Goal: Information Seeking & Learning: Learn about a topic

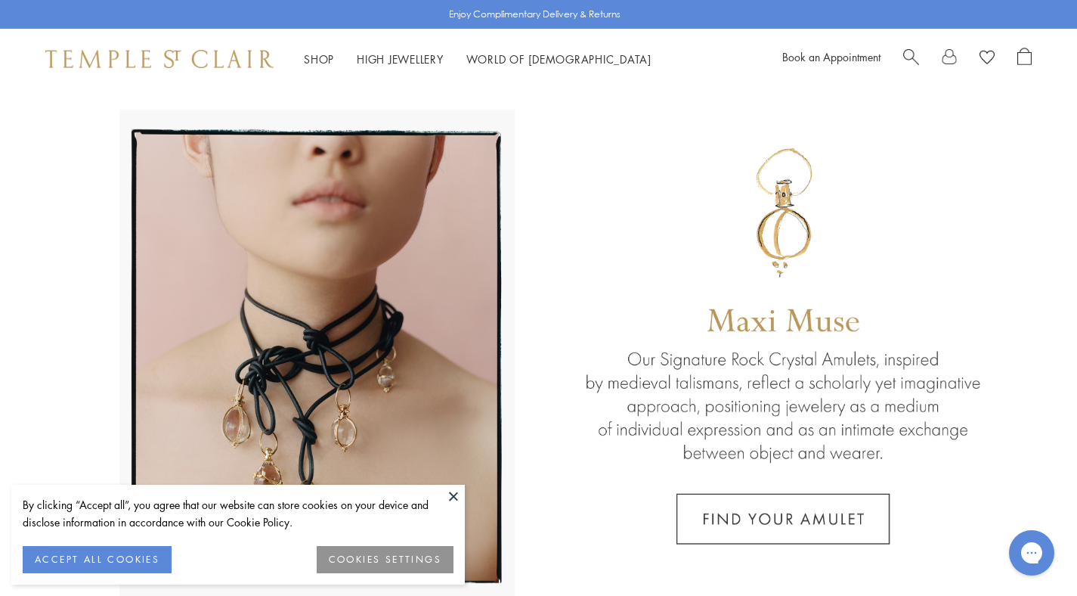
click at [124, 562] on button "ACCEPT ALL COOKIES" at bounding box center [97, 559] width 149 height 27
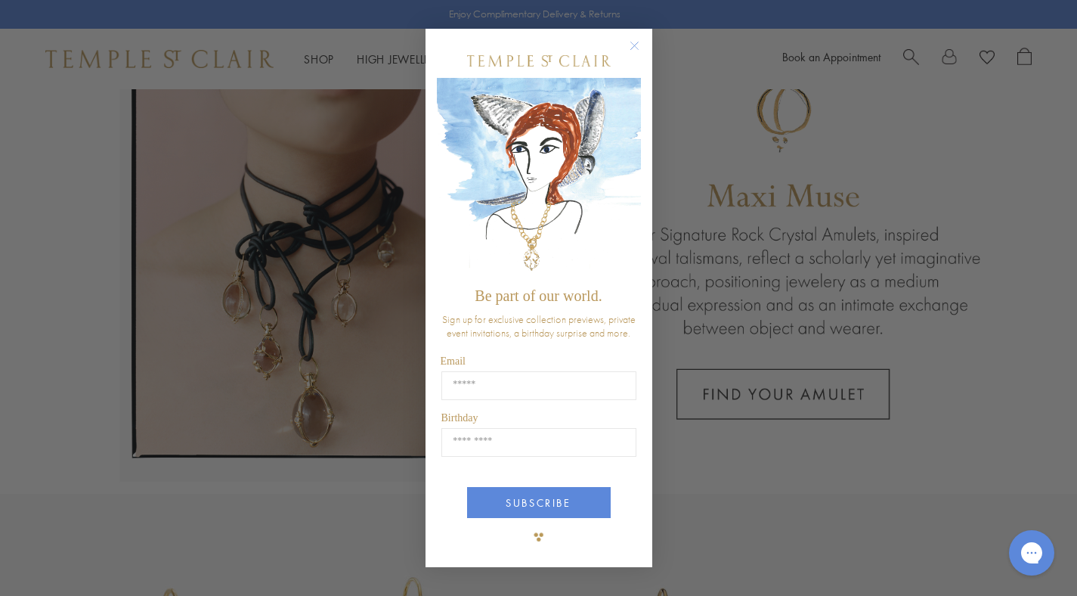
scroll to position [140, 0]
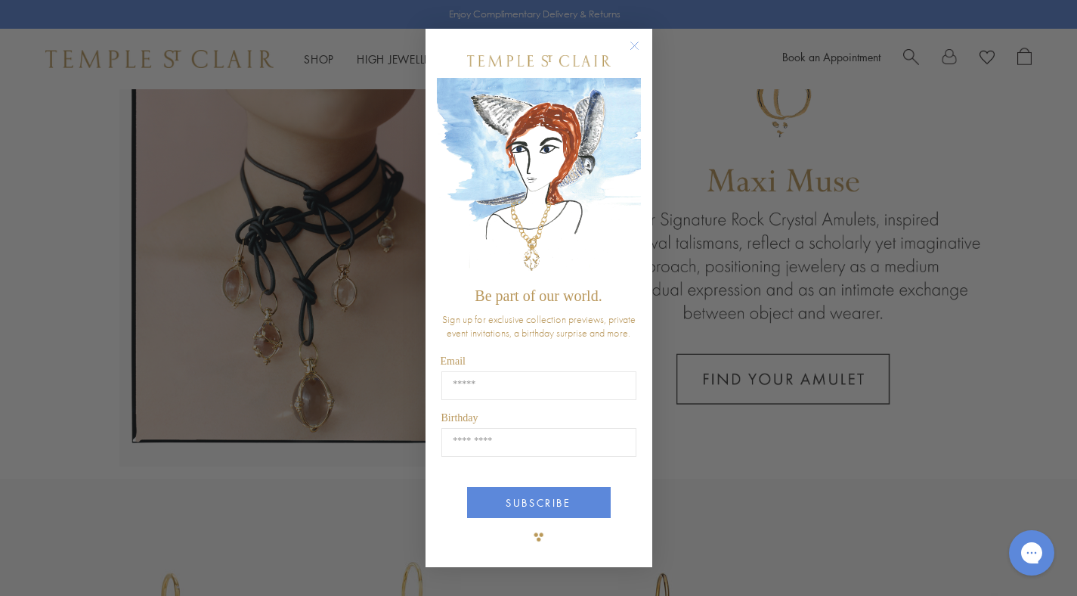
click at [636, 44] on icon "Close dialog" at bounding box center [634, 46] width 8 height 8
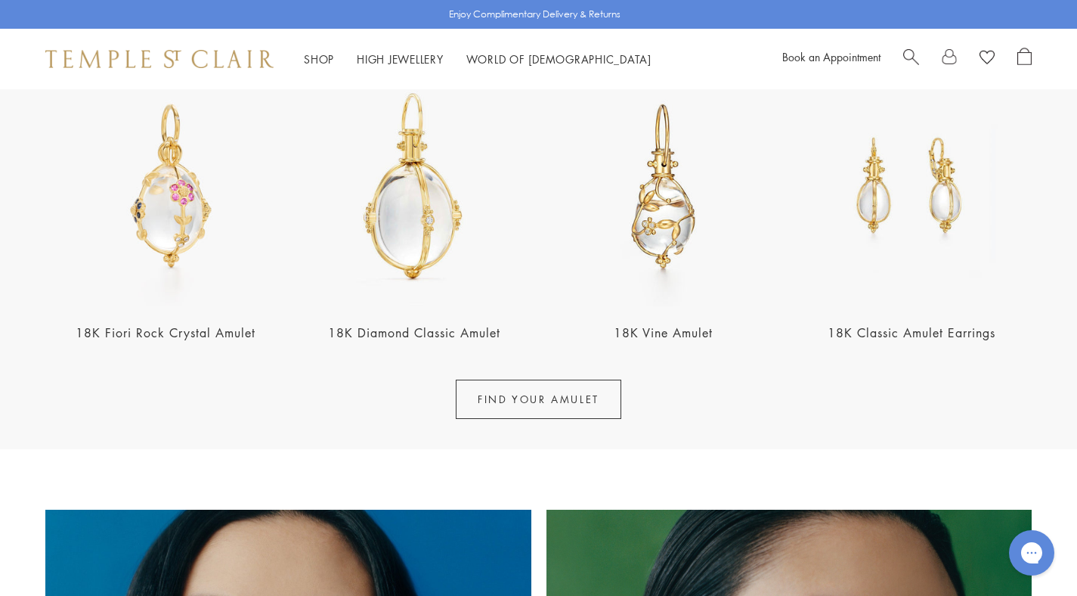
scroll to position [591, 0]
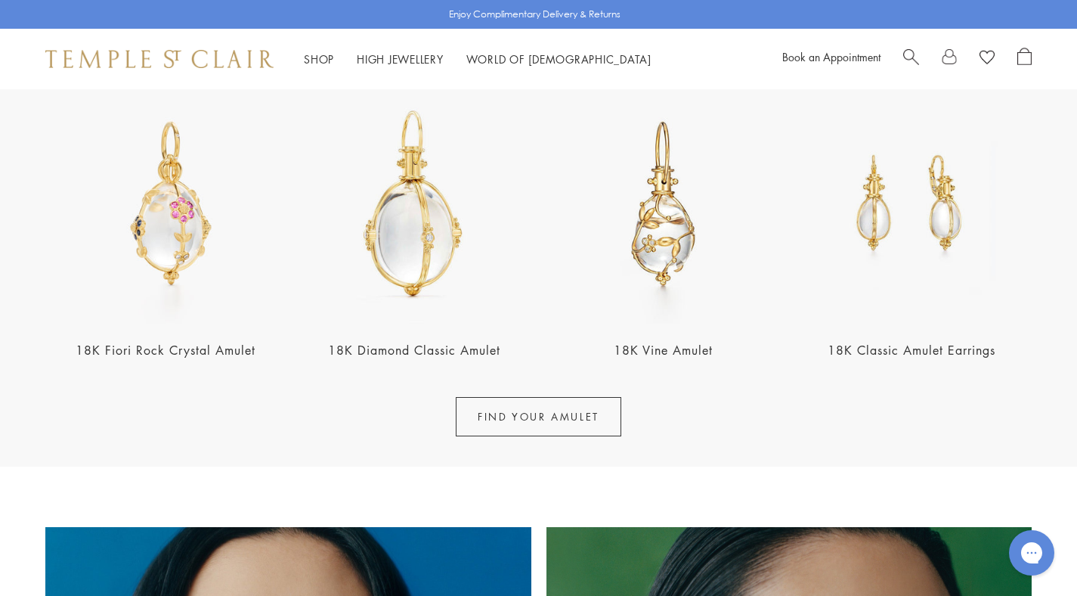
click at [423, 247] on img at bounding box center [414, 204] width 240 height 240
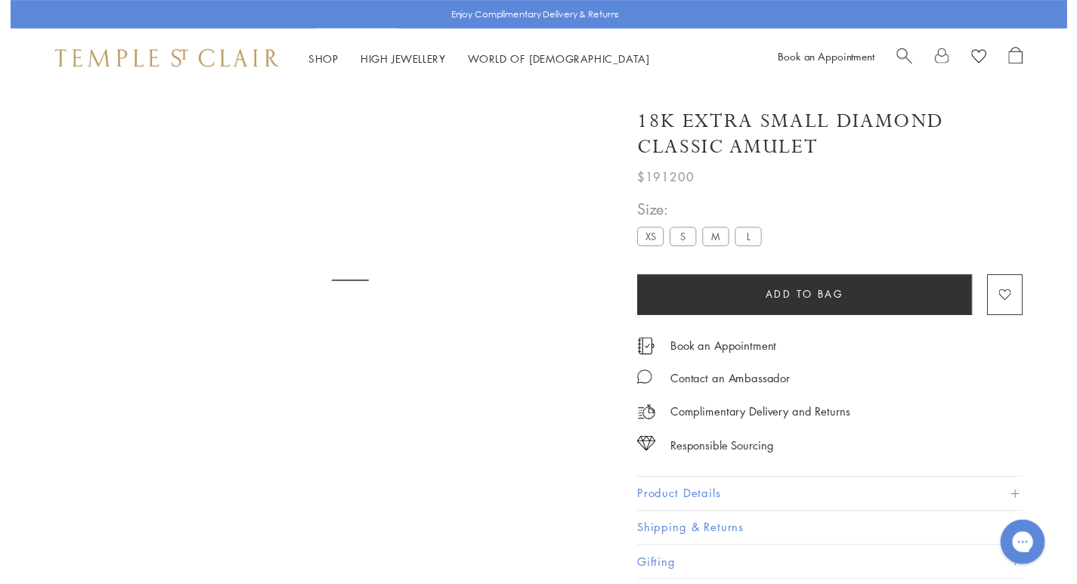
scroll to position [89, 0]
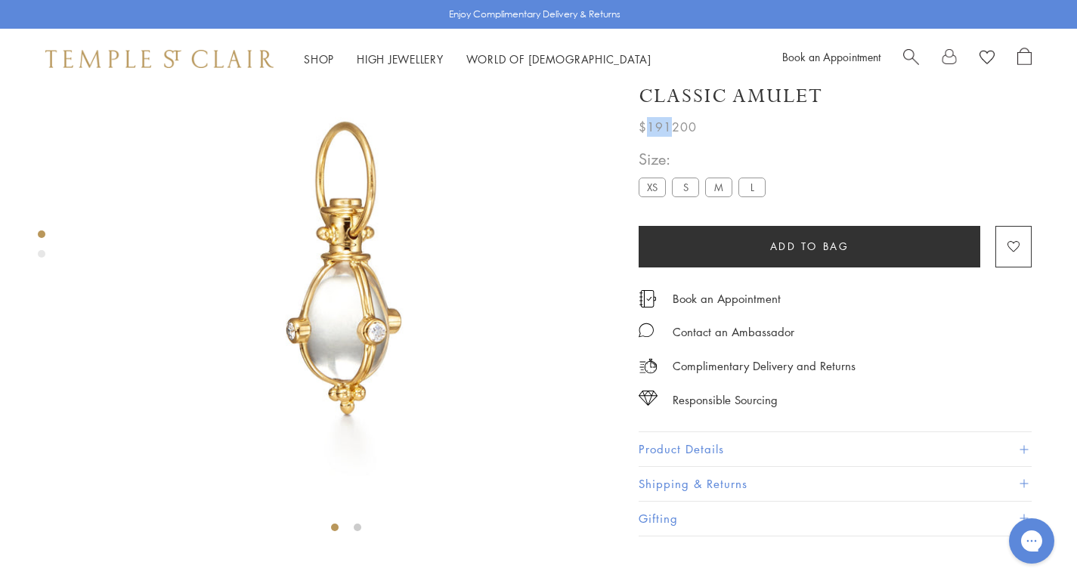
drag, startPoint x: 670, startPoint y: 178, endPoint x: 647, endPoint y: 178, distance: 23.4
click at [647, 137] on span "$191200" at bounding box center [668, 127] width 58 height 20
click at [682, 197] on label "S" at bounding box center [685, 187] width 27 height 19
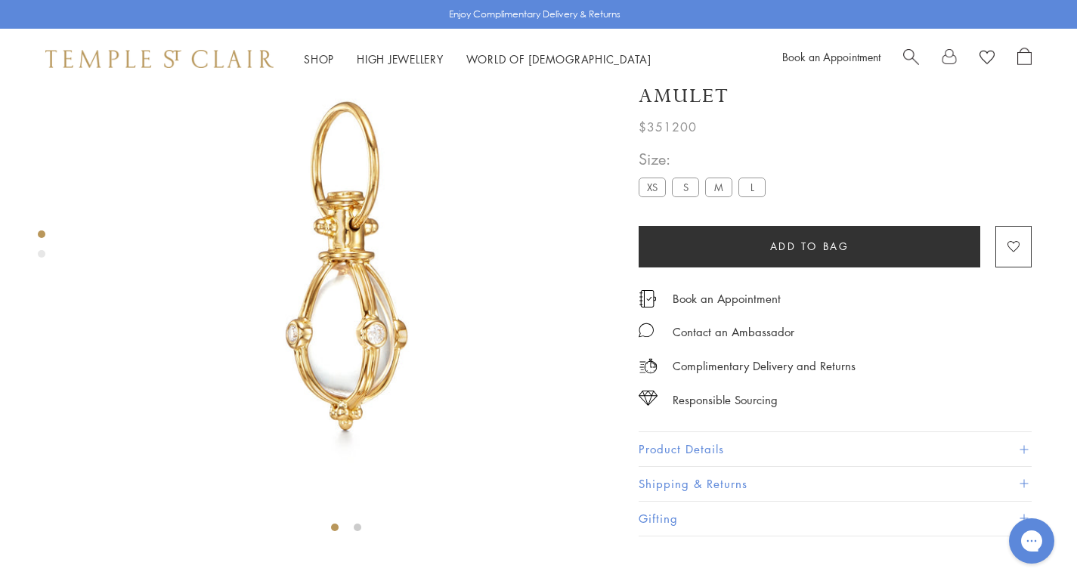
click at [711, 197] on label "M" at bounding box center [718, 187] width 27 height 19
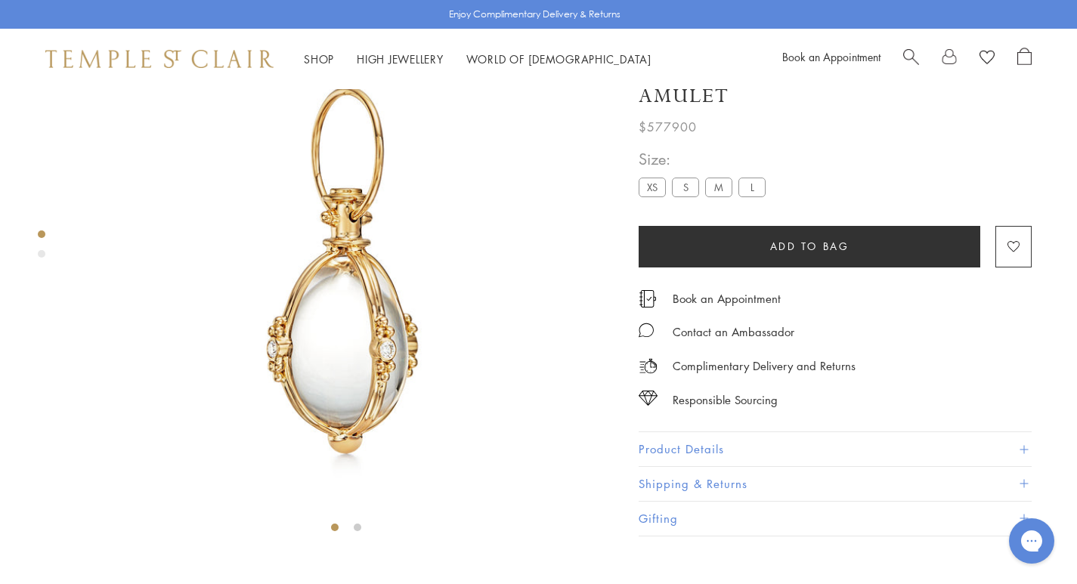
click at [750, 197] on label "L" at bounding box center [751, 187] width 27 height 19
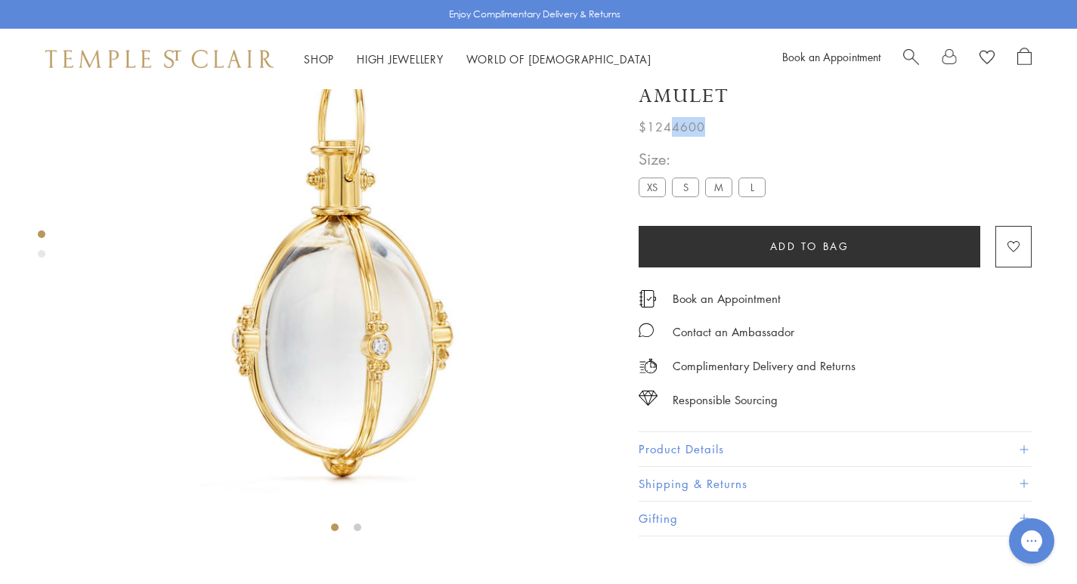
drag, startPoint x: 670, startPoint y: 180, endPoint x: 706, endPoint y: 180, distance: 36.3
click at [706, 137] on div "$1244600" at bounding box center [835, 123] width 393 height 27
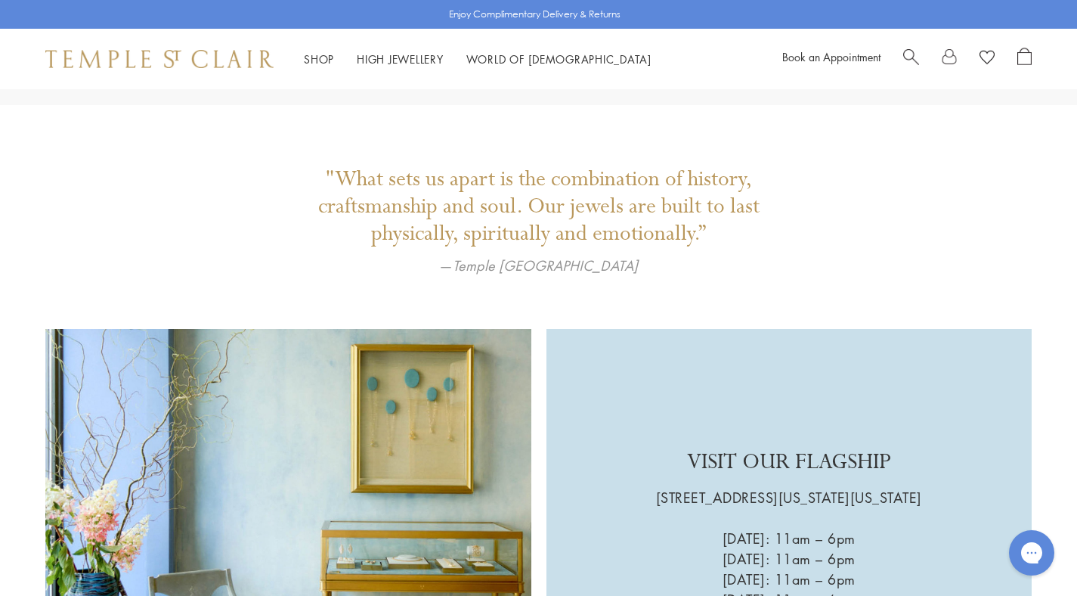
scroll to position [2159, 0]
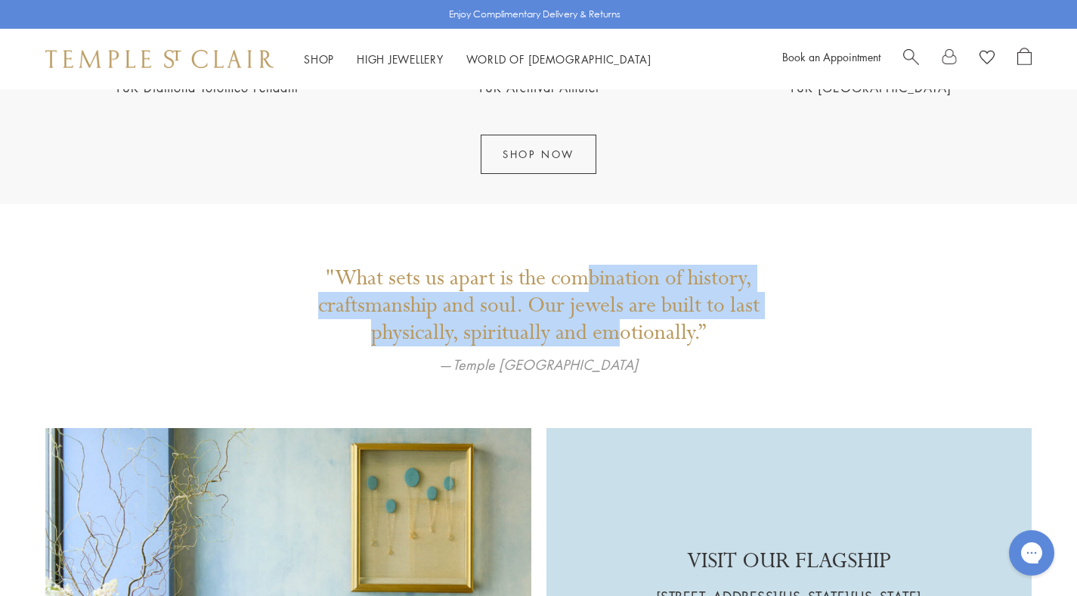
drag, startPoint x: 588, startPoint y: 283, endPoint x: 614, endPoint y: 332, distance: 55.1
click at [614, 332] on p ""What sets us apart is the combination of history, craftsmanship and soul. Our …" at bounding box center [538, 306] width 529 height 82
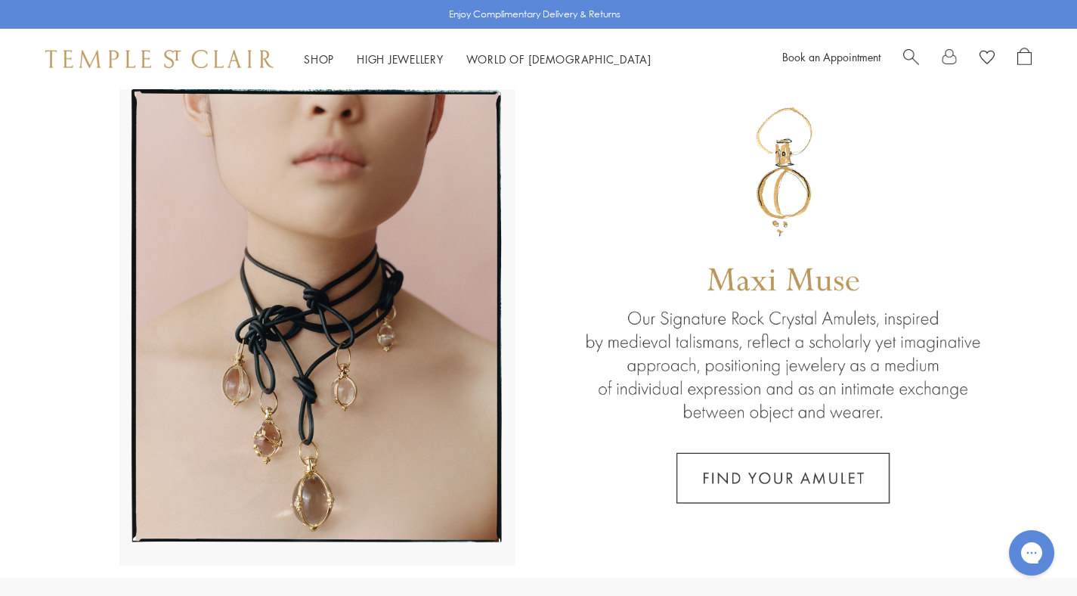
scroll to position [0, 0]
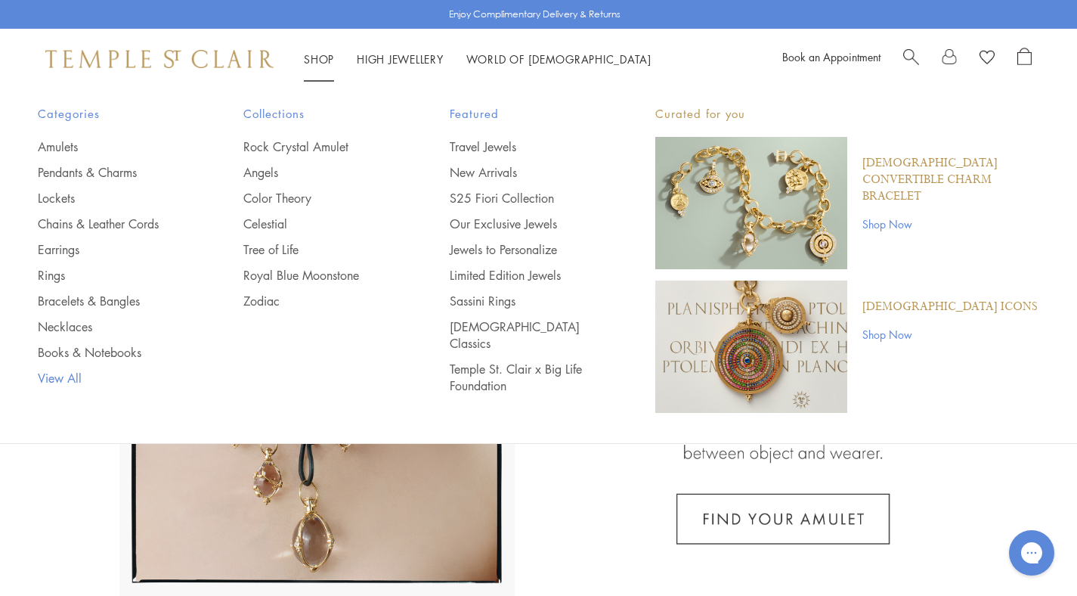
click at [48, 382] on link "View All" at bounding box center [110, 378] width 145 height 17
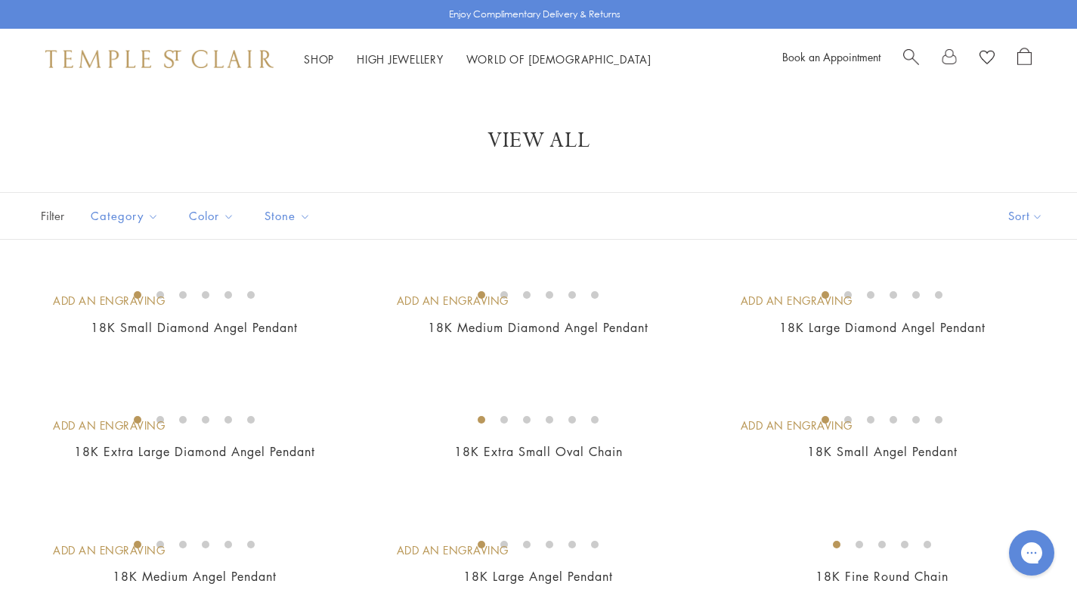
click at [1026, 57] on span "Open Shopping Bag" at bounding box center [1024, 56] width 14 height 17
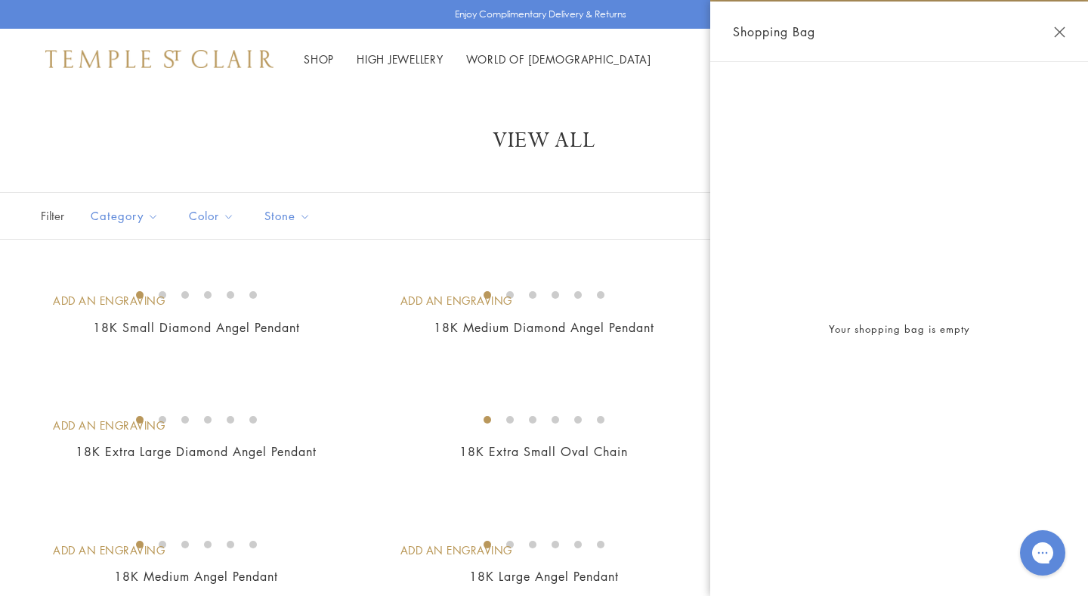
click at [1061, 29] on button "Close Shopping Bag" at bounding box center [1059, 31] width 11 height 11
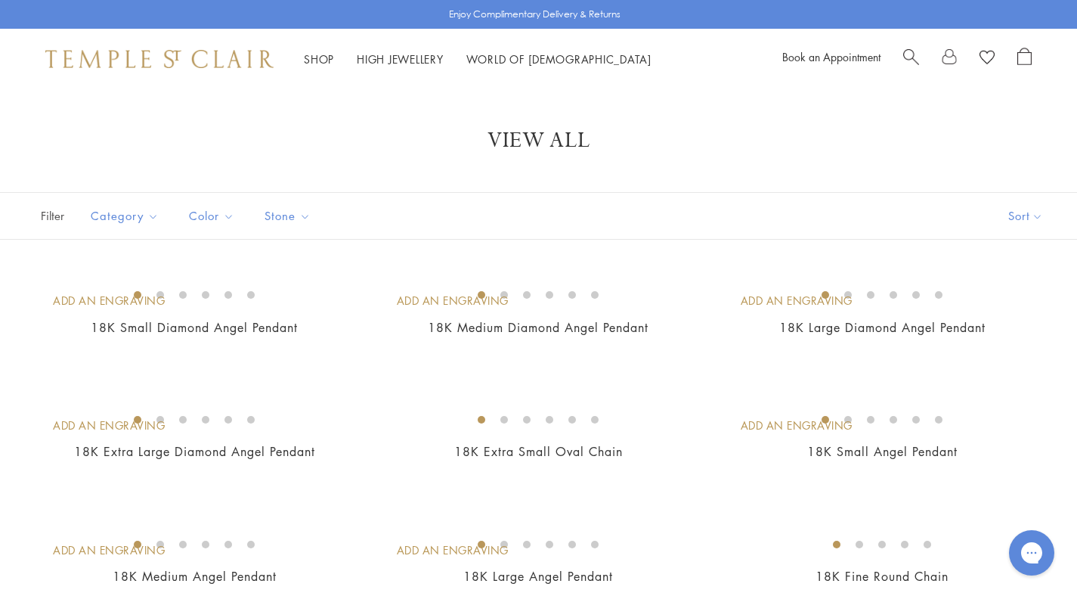
click at [949, 55] on link at bounding box center [949, 59] width 15 height 23
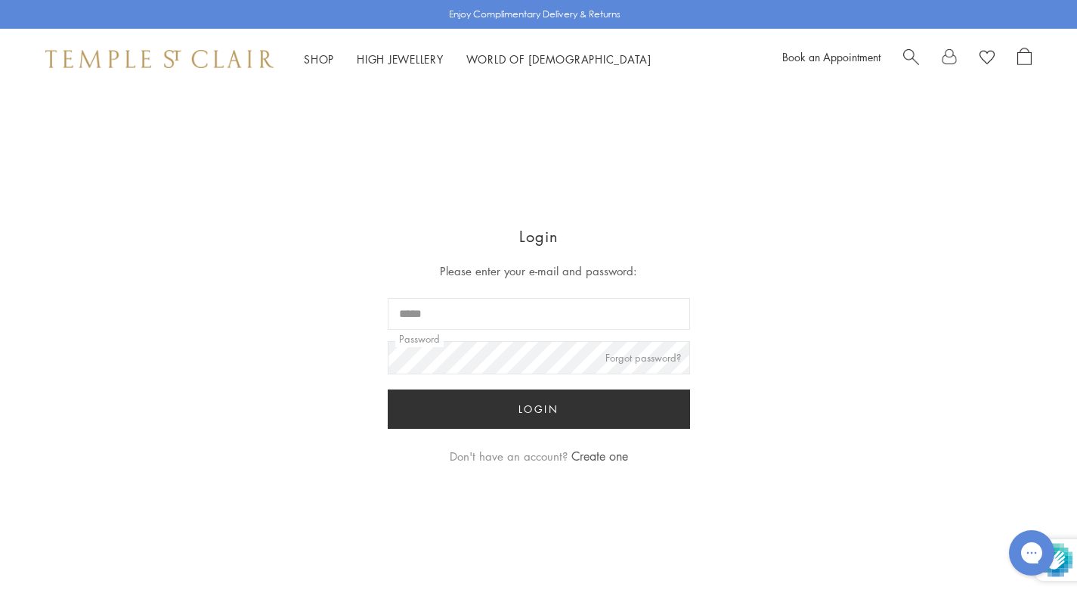
click at [518, 320] on input "Email" at bounding box center [539, 314] width 302 height 32
type input "**********"
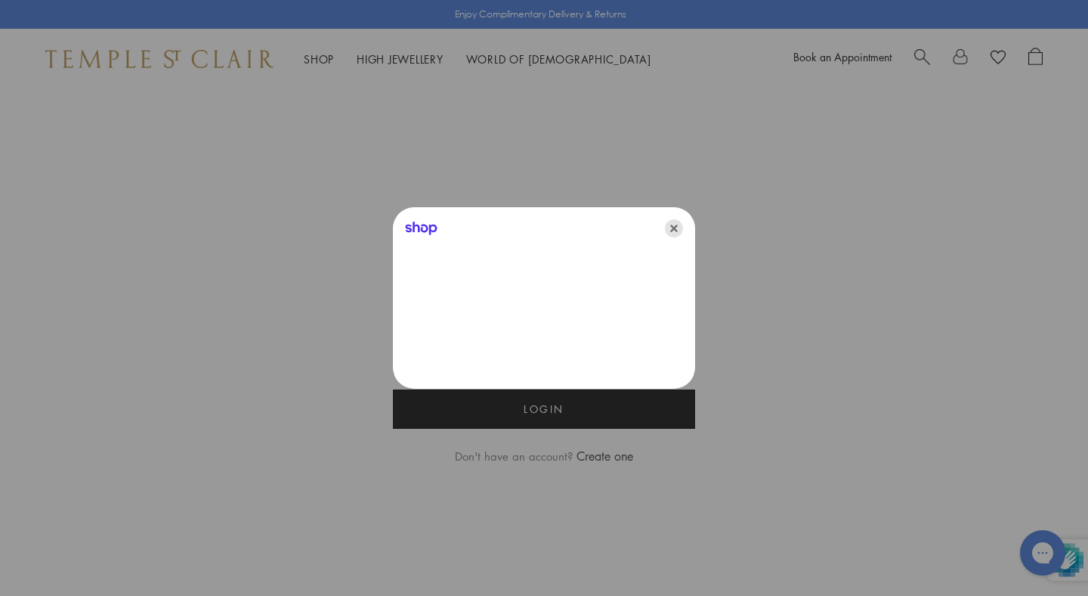
click at [674, 223] on icon "Close" at bounding box center [674, 228] width 18 height 18
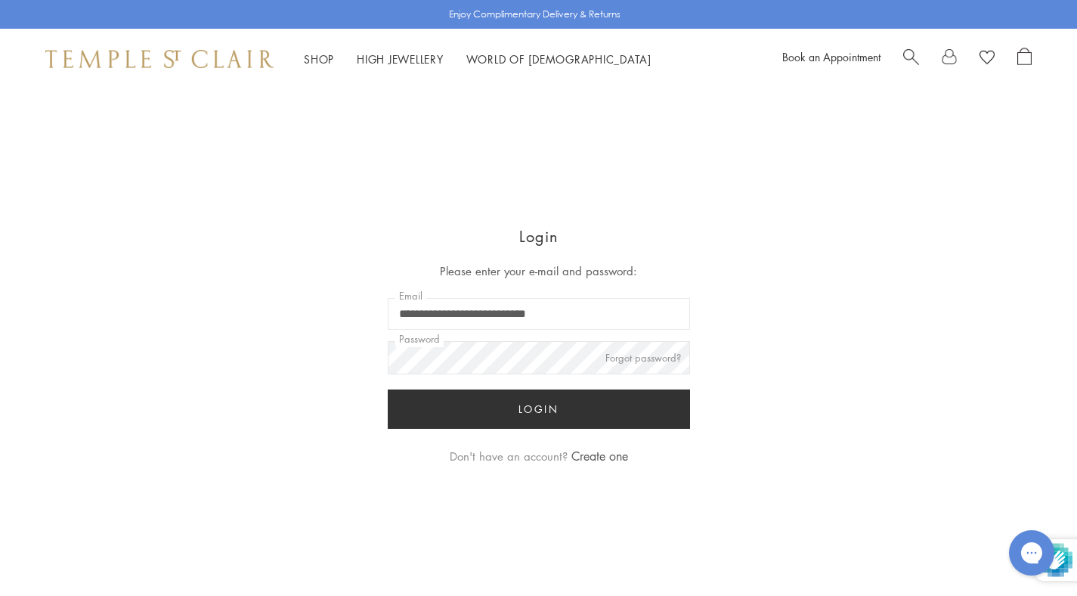
click at [799, 187] on div "**********" at bounding box center [538, 357] width 1077 height 414
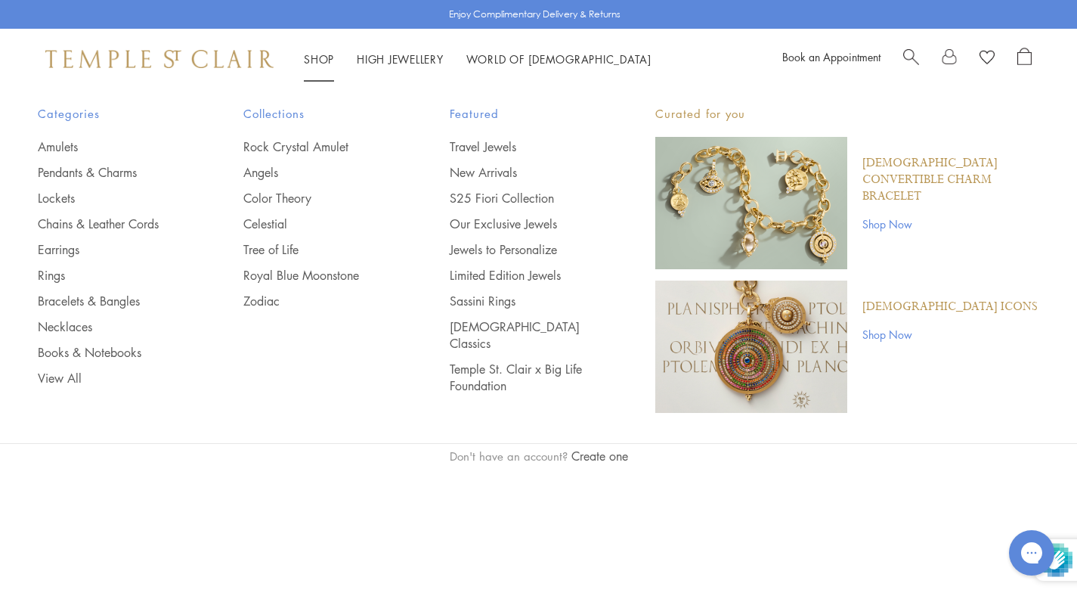
click at [327, 54] on link "Shop Shop" at bounding box center [319, 58] width 30 height 15
click at [69, 144] on link "Amulets" at bounding box center [110, 146] width 145 height 17
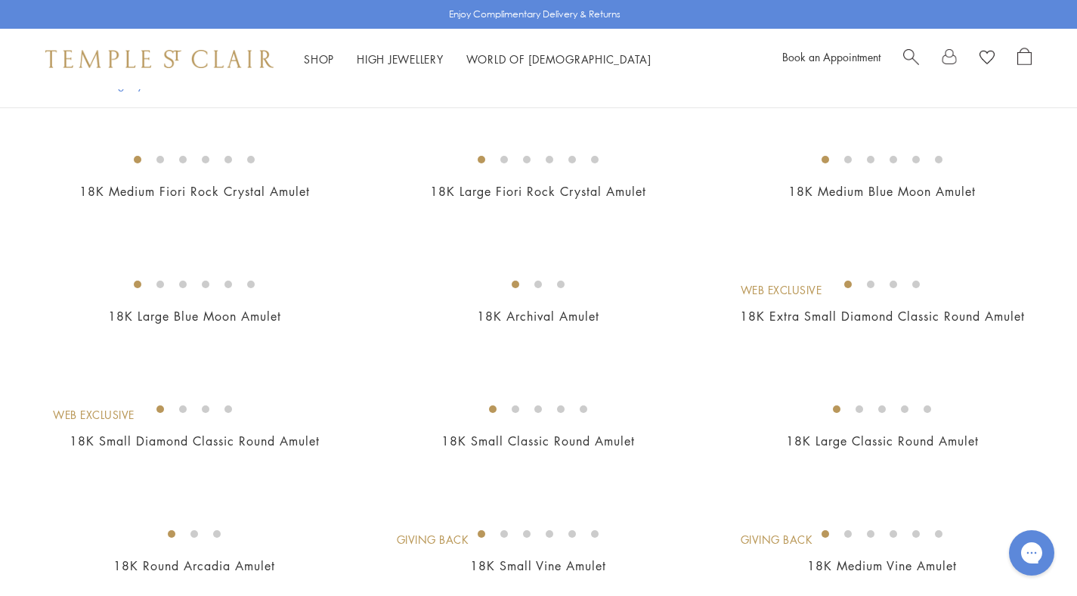
scroll to position [264, 0]
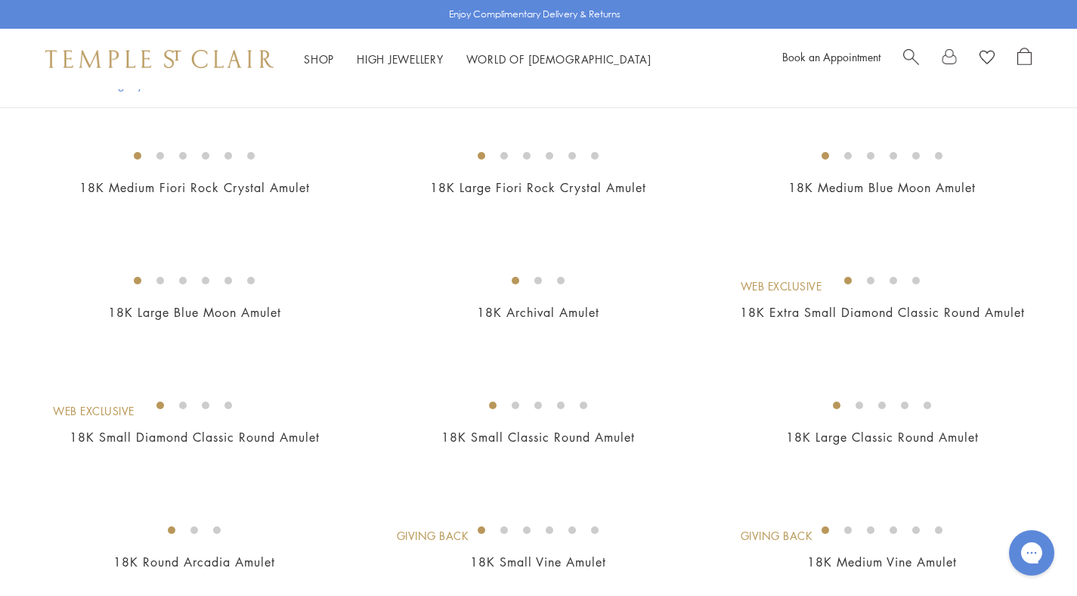
click at [0, 0] on img at bounding box center [0, 0] width 0 height 0
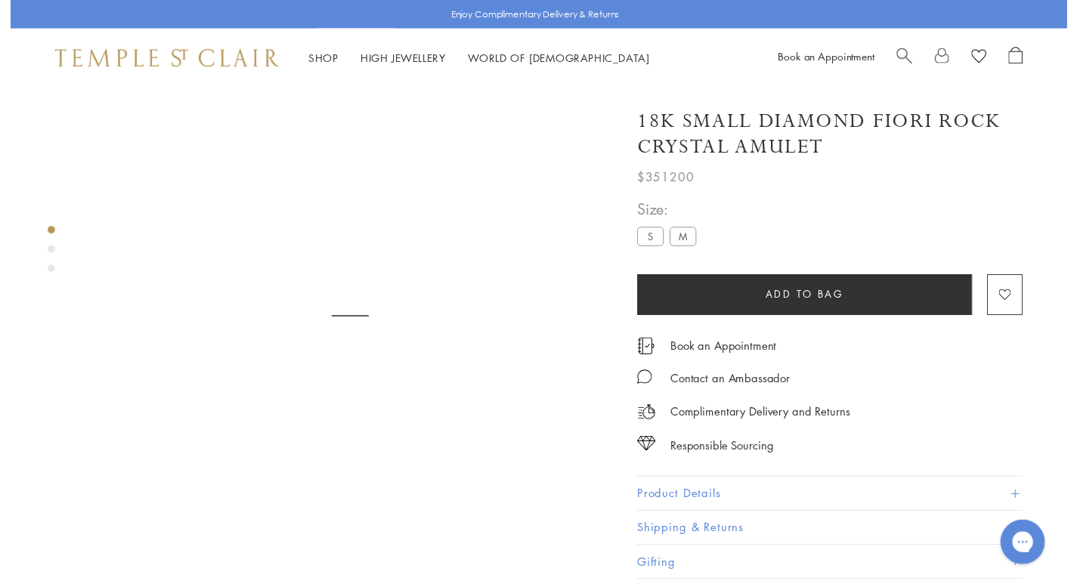
scroll to position [89, 0]
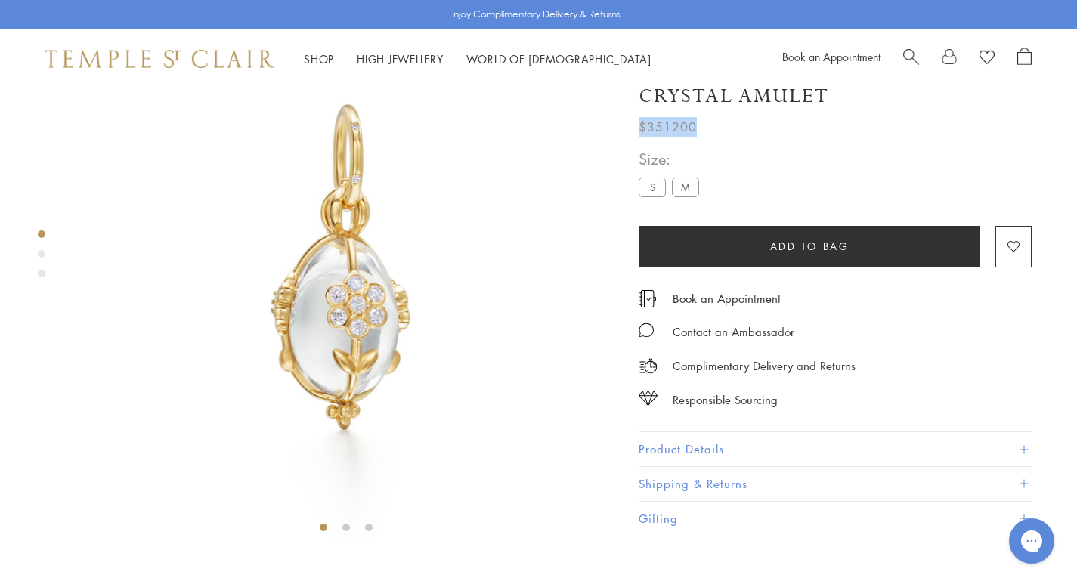
drag, startPoint x: 642, startPoint y: 178, endPoint x: 708, endPoint y: 175, distance: 65.9
click at [708, 137] on div "$351200" at bounding box center [835, 123] width 393 height 27
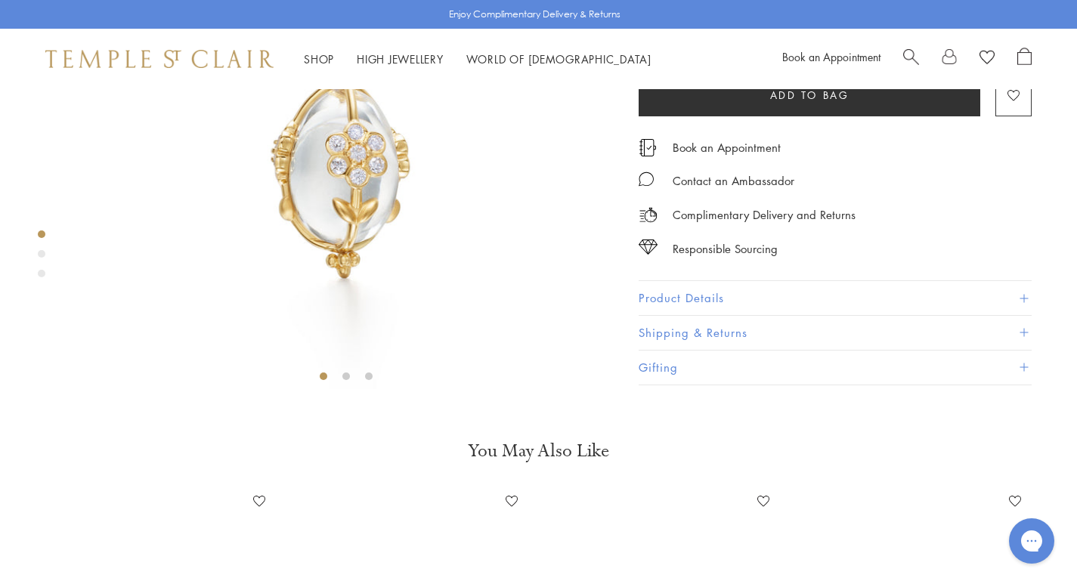
scroll to position [0, 0]
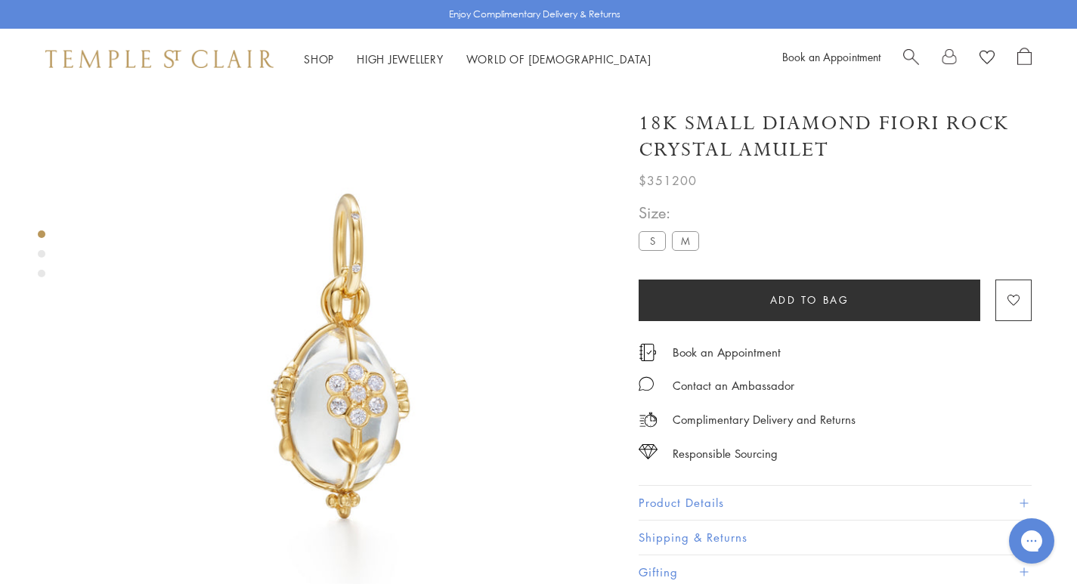
click at [676, 500] on button "Product Details" at bounding box center [835, 503] width 393 height 34
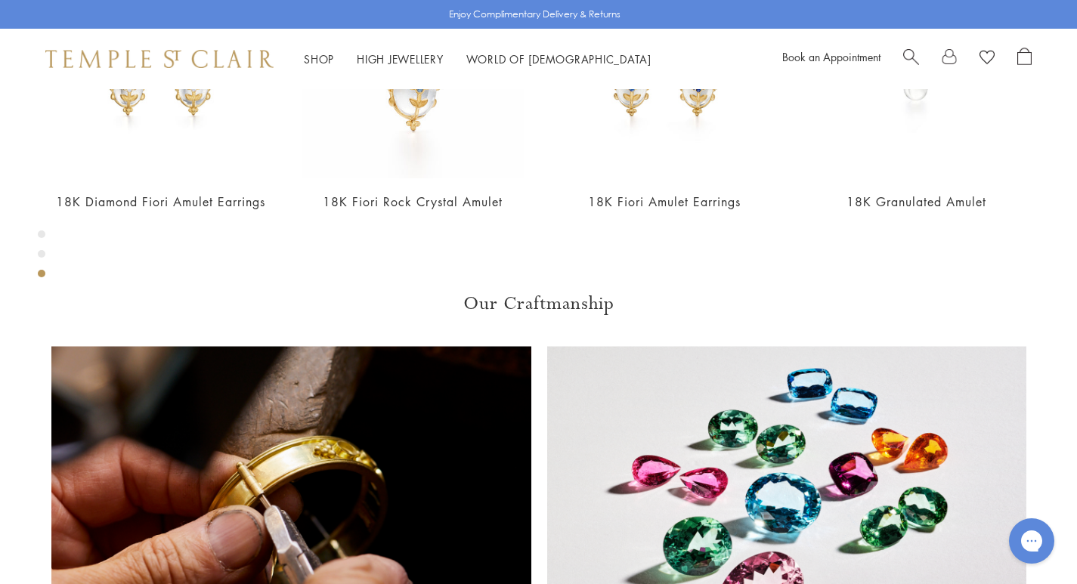
scroll to position [1402, 0]
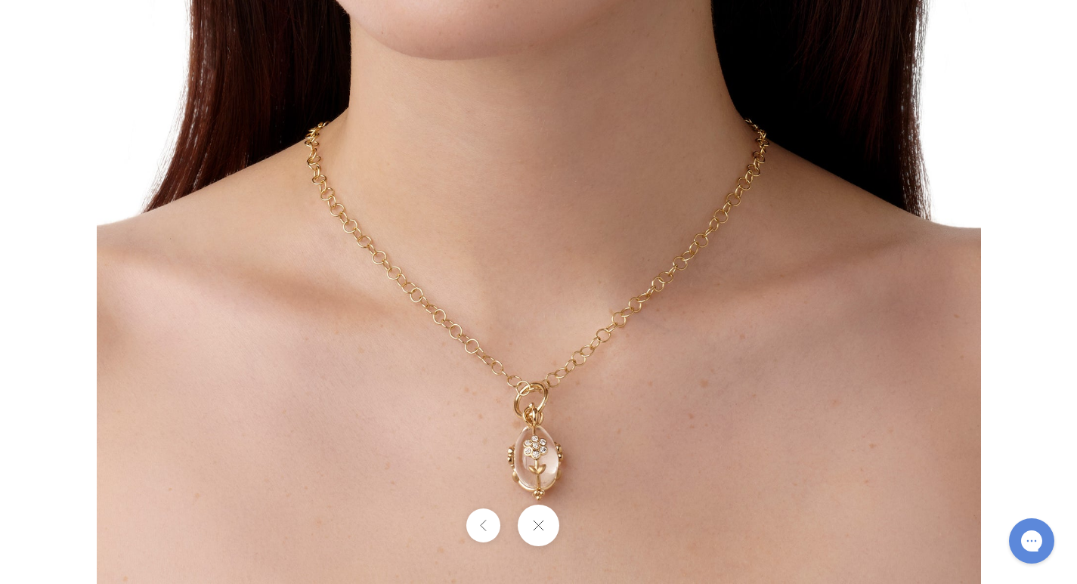
click at [1033, 163] on div at bounding box center [912, 142] width 1630 height 884
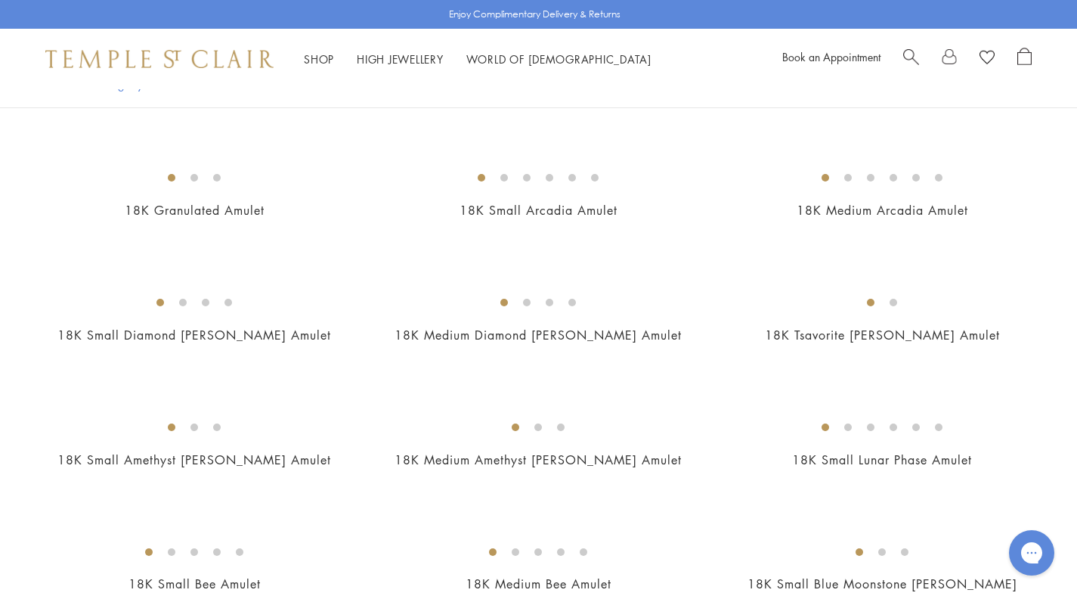
scroll to position [2220, 0]
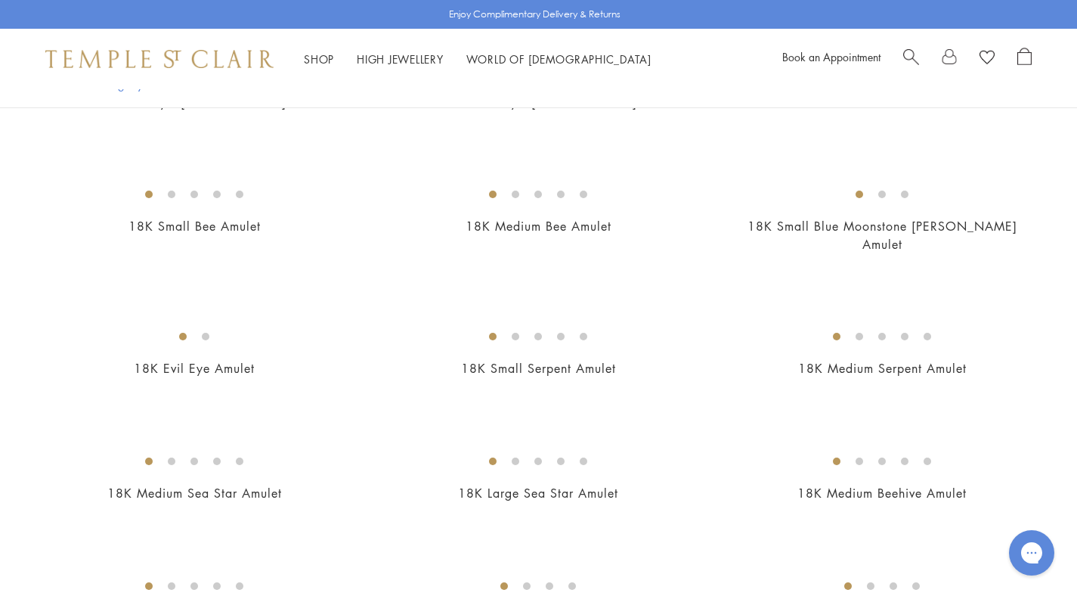
drag, startPoint x: 178, startPoint y: 476, endPoint x: 225, endPoint y: 476, distance: 46.9
drag, startPoint x: 231, startPoint y: 476, endPoint x: 159, endPoint y: 475, distance: 72.6
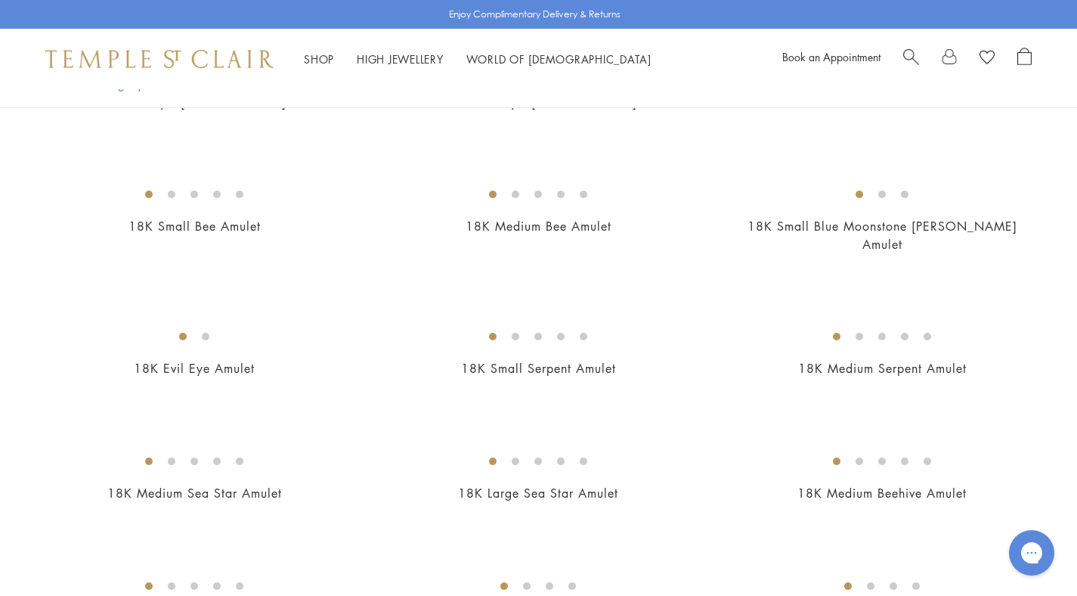
drag, startPoint x: 154, startPoint y: 479, endPoint x: 228, endPoint y: 480, distance: 74.1
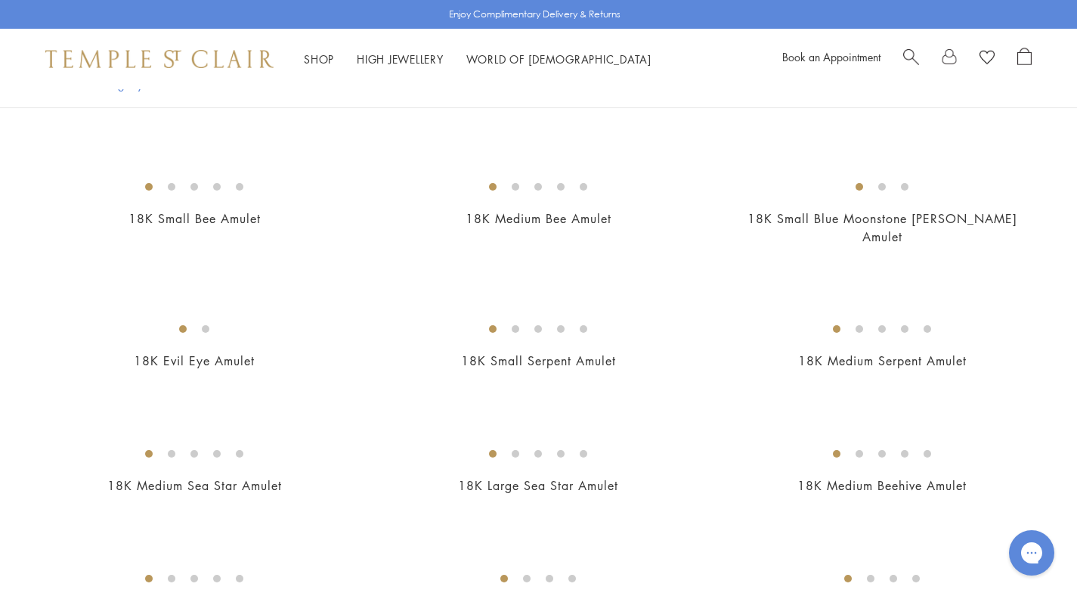
scroll to position [2228, 0]
click at [0, 0] on img at bounding box center [0, 0] width 0 height 0
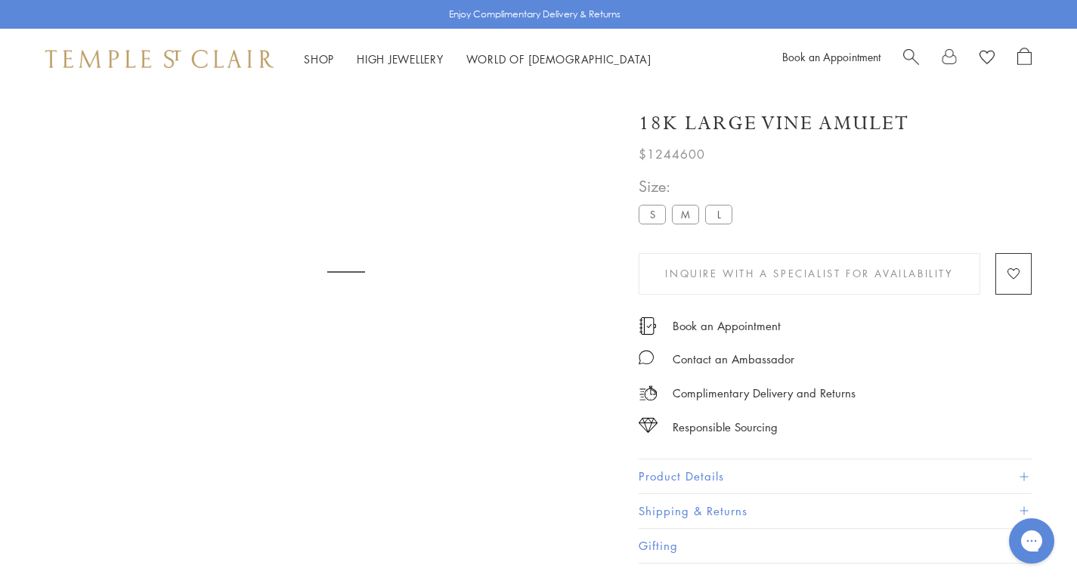
scroll to position [89, 0]
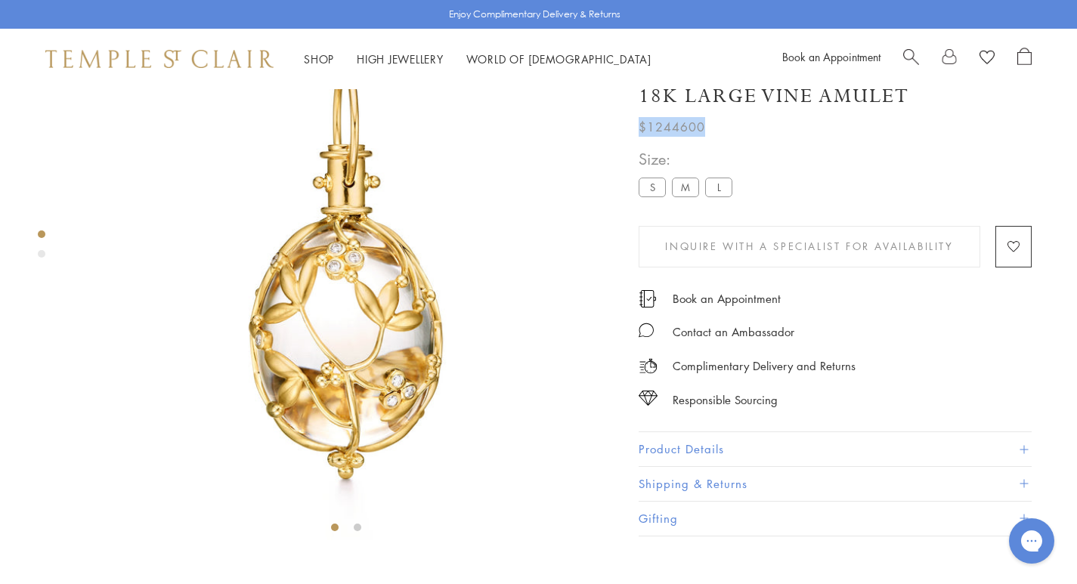
drag, startPoint x: 640, startPoint y: 149, endPoint x: 720, endPoint y: 147, distance: 79.4
click at [720, 137] on div "$1244600" at bounding box center [835, 123] width 393 height 27
drag, startPoint x: 562, startPoint y: 12, endPoint x: 654, endPoint y: 14, distance: 92.2
click at [653, 13] on div "Enjoy Complimentary Delivery & Returns" at bounding box center [538, 14] width 1077 height 29
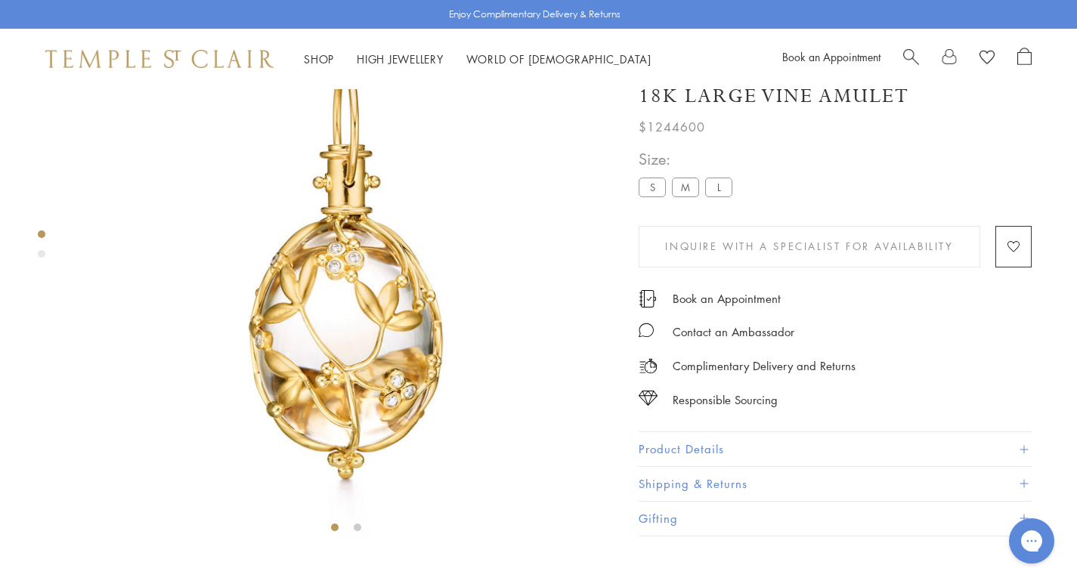
click at [757, 137] on div "$1244600" at bounding box center [835, 123] width 393 height 27
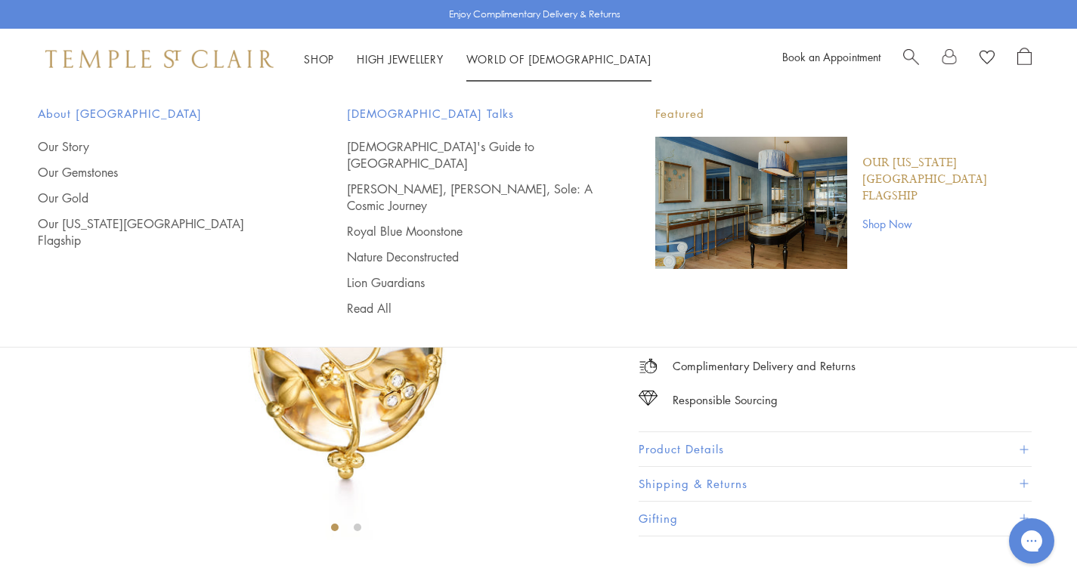
click at [885, 163] on p "Our [US_STATE][GEOGRAPHIC_DATA] Flagship" at bounding box center [950, 180] width 177 height 50
